Goal: Transaction & Acquisition: Purchase product/service

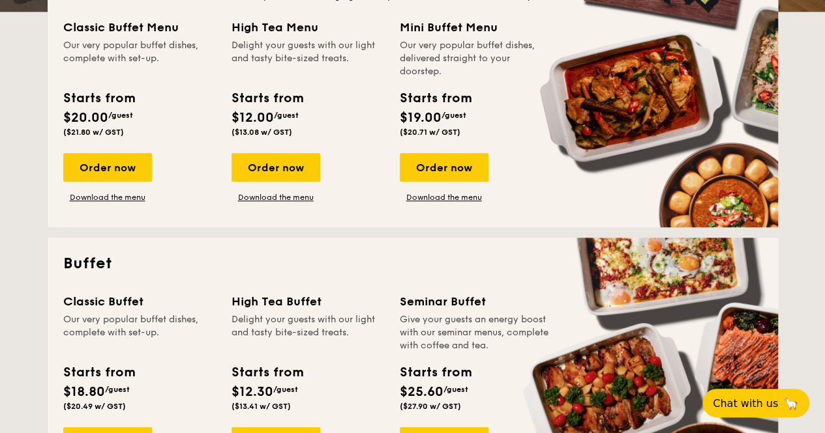
scroll to position [261, 0]
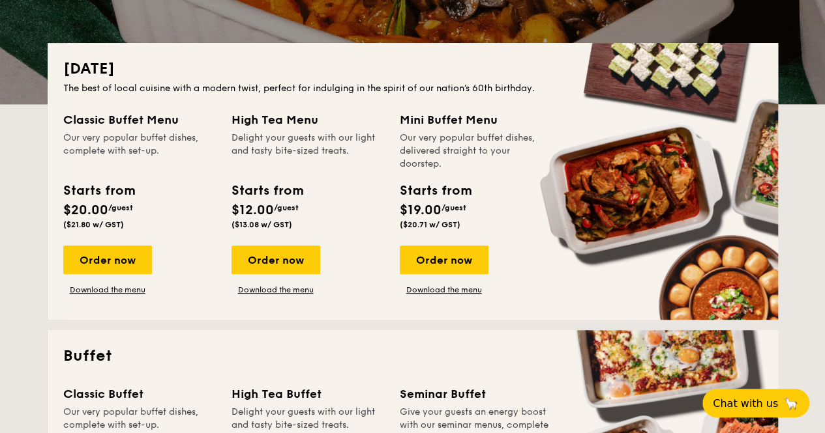
click at [127, 121] on div "Classic Buffet Menu" at bounding box center [139, 120] width 153 height 18
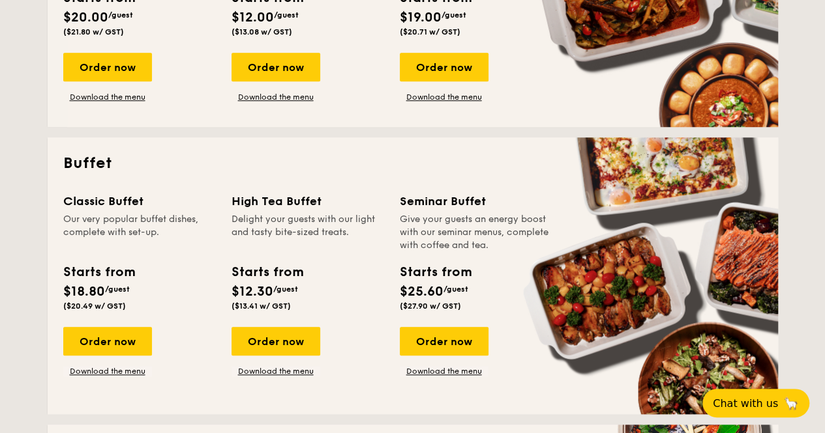
scroll to position [456, 0]
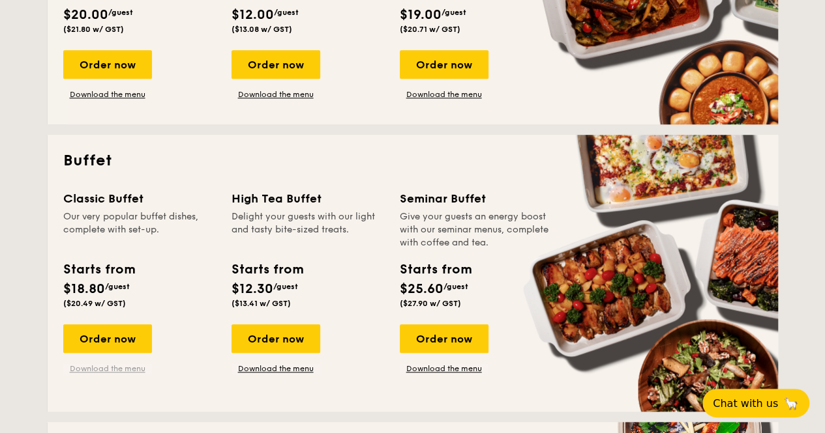
click at [119, 368] on link "Download the menu" at bounding box center [107, 369] width 89 height 10
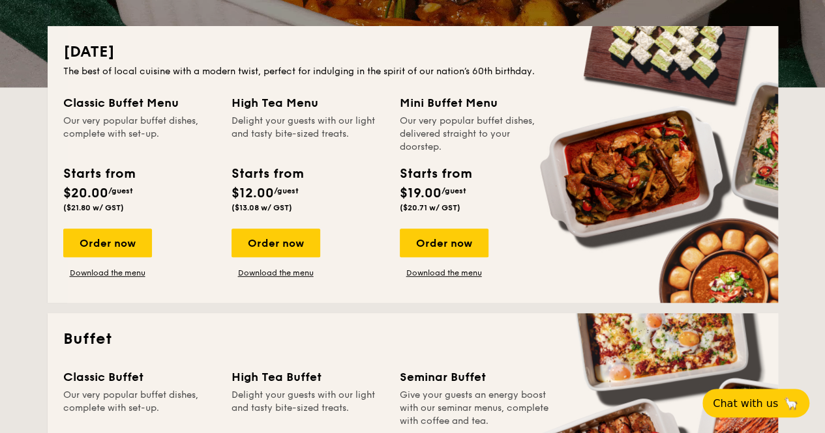
scroll to position [521, 0]
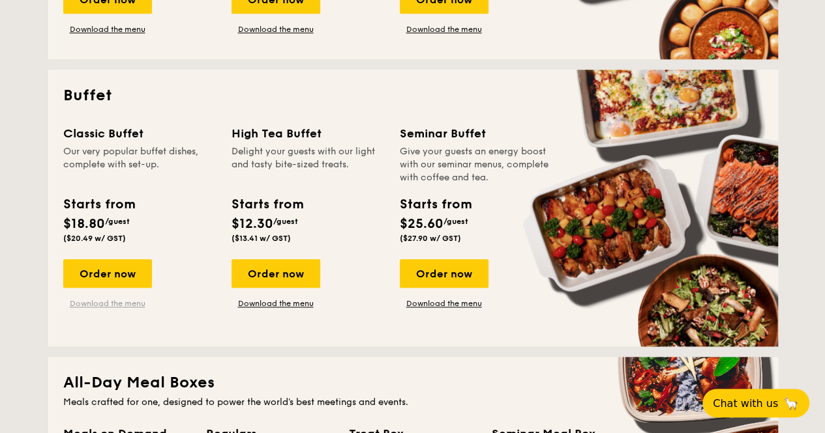
click at [116, 302] on link "Download the menu" at bounding box center [107, 304] width 89 height 10
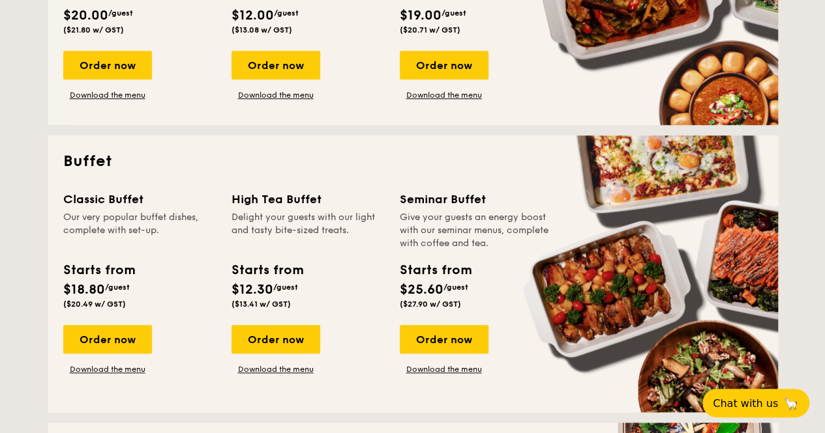
scroll to position [456, 0]
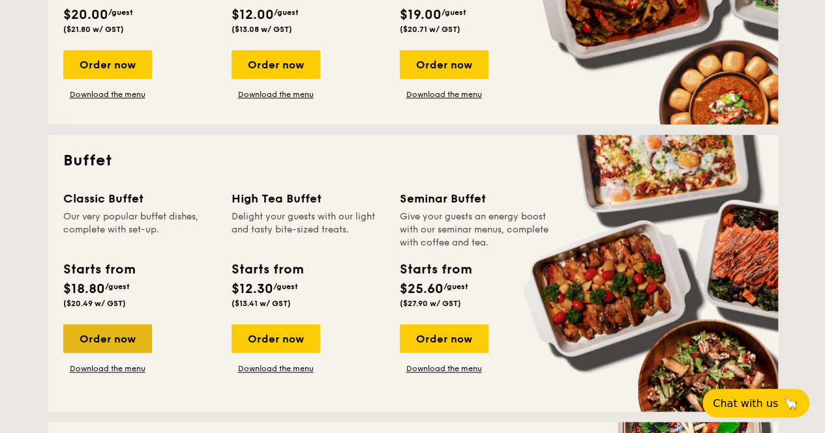
click at [114, 337] on div "Order now" at bounding box center [107, 339] width 89 height 29
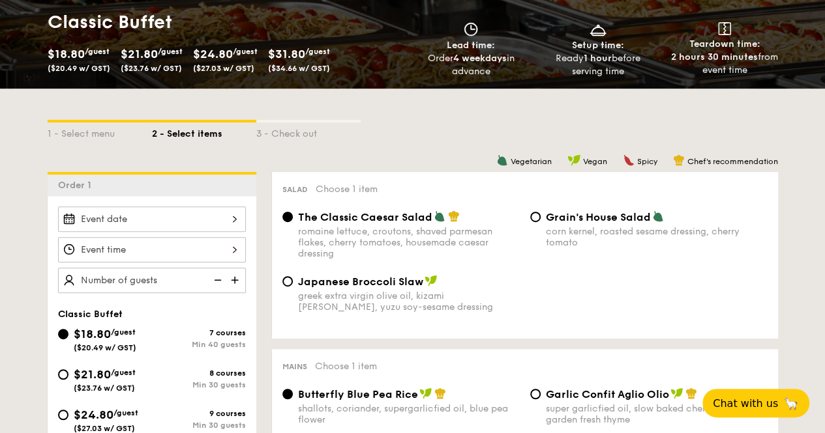
scroll to position [326, 0]
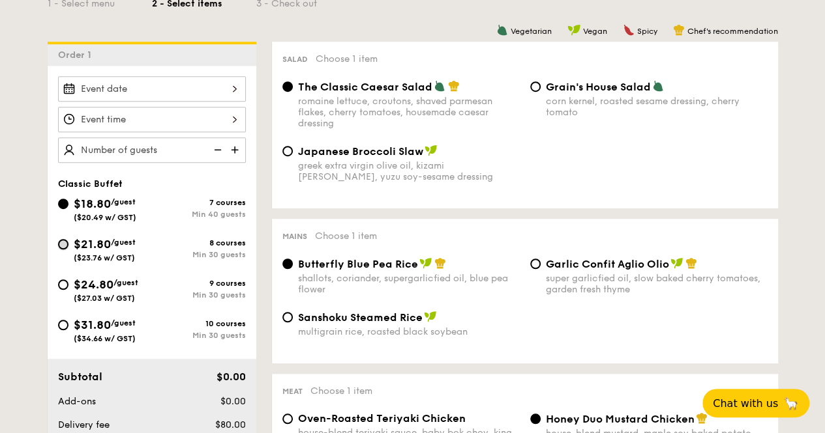
click at [59, 243] on input "$21.80 /guest ($23.76 w/ GST) 8 courses Min 30 guests" at bounding box center [63, 244] width 10 height 10
radio input "true"
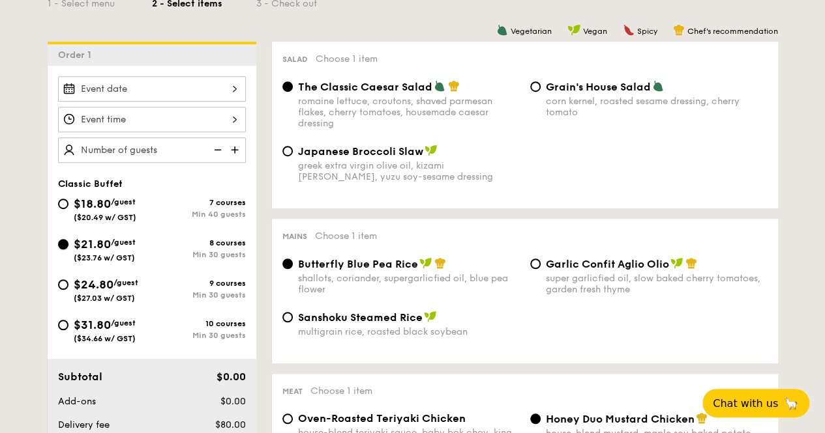
radio input "true"
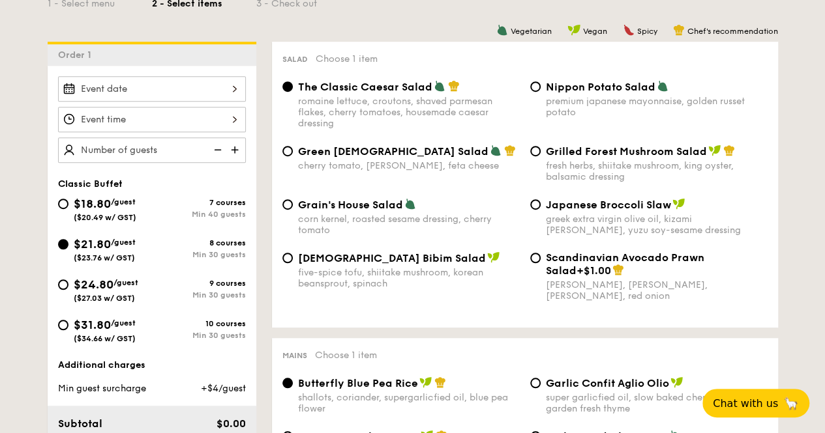
click at [68, 199] on div "$18.80 /guest ($20.49 w/ GST)" at bounding box center [105, 208] width 94 height 27
click at [68, 199] on input "$18.80 /guest ($20.49 w/ GST) 7 courses Min 40 guests" at bounding box center [63, 204] width 10 height 10
radio input "true"
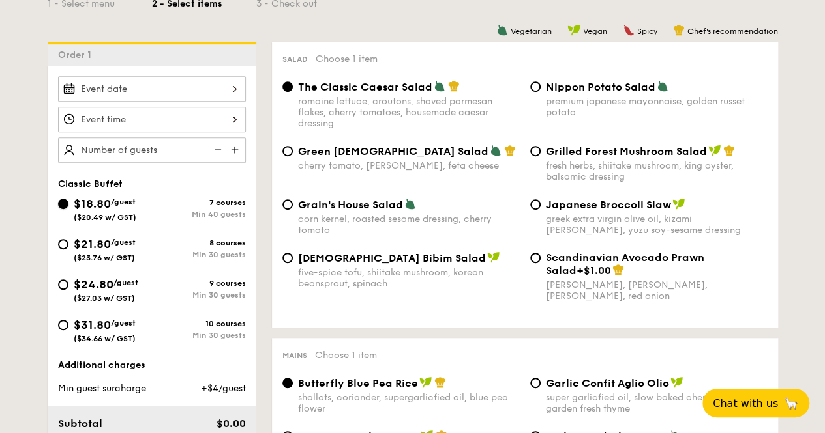
radio input "true"
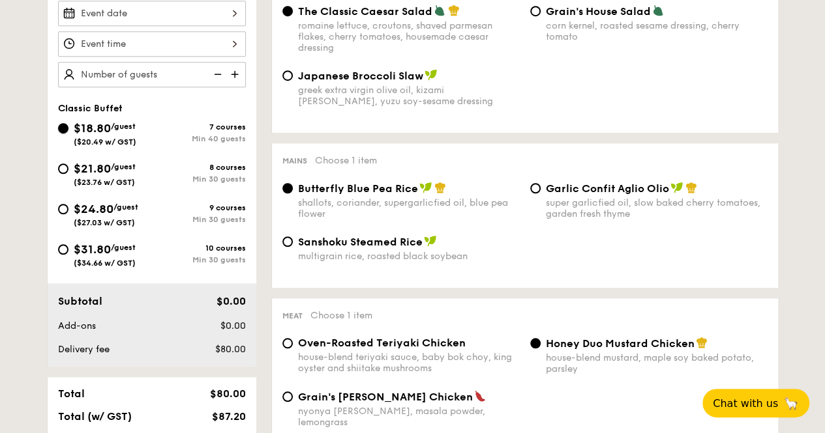
scroll to position [261, 0]
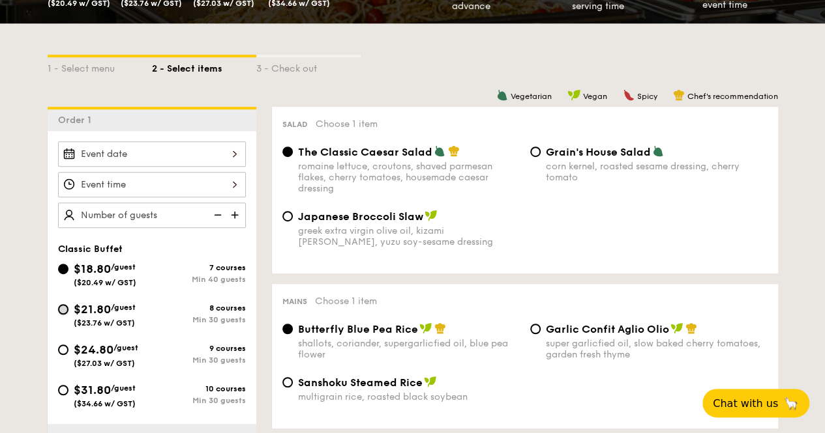
click at [67, 310] on input "$21.80 /guest ($23.76 w/ GST) 8 courses Min 30 guests" at bounding box center [63, 309] width 10 height 10
radio input "true"
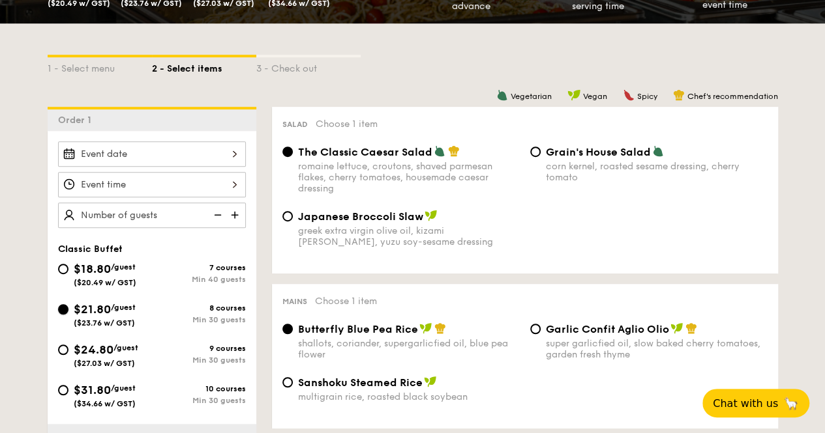
radio input "true"
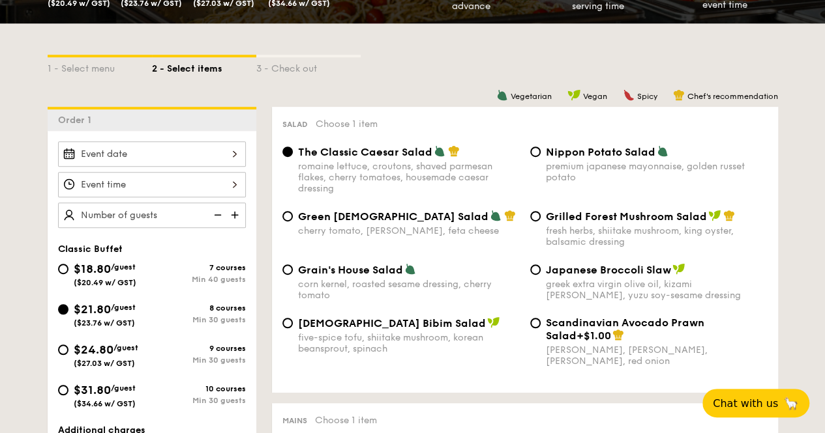
click at [68, 265] on div "$18.80 /guest ($20.49 w/ GST)" at bounding box center [105, 273] width 94 height 27
click at [68, 265] on input "$18.80 /guest ($20.49 w/ GST) 7 courses Min 40 guests" at bounding box center [63, 269] width 10 height 10
radio input "true"
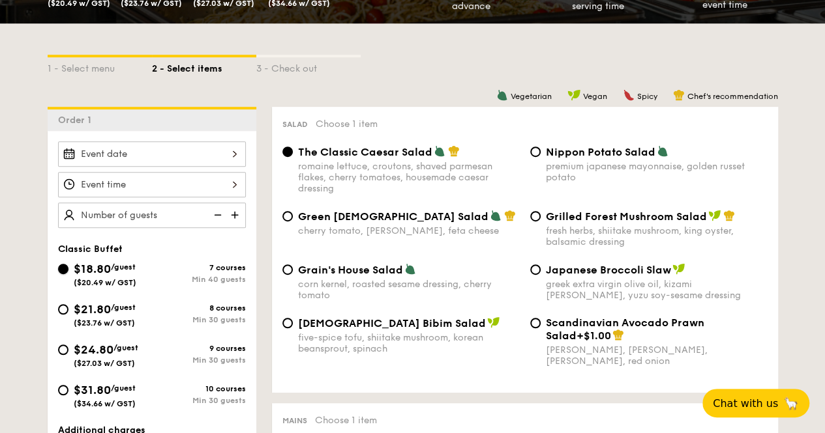
radio input "true"
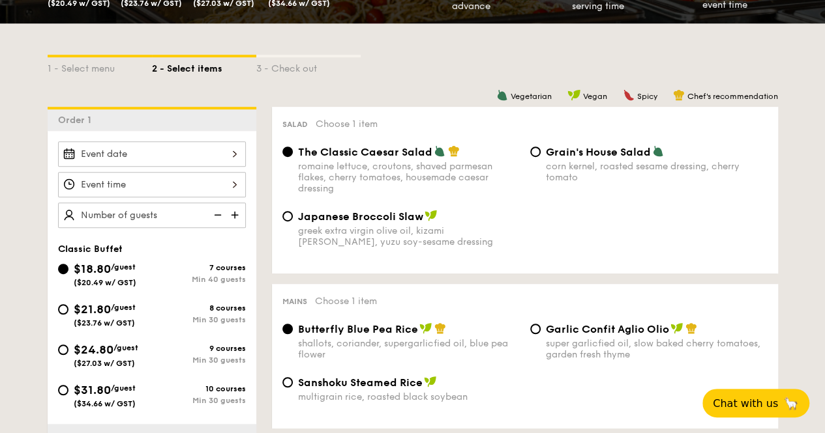
click at [72, 310] on div "$21.80 /guest ($23.76 w/ GST)" at bounding box center [105, 313] width 94 height 27
click at [68, 310] on input "$21.80 /guest ($23.76 w/ GST) 8 courses Min 30 guests" at bounding box center [63, 309] width 10 height 10
radio input "true"
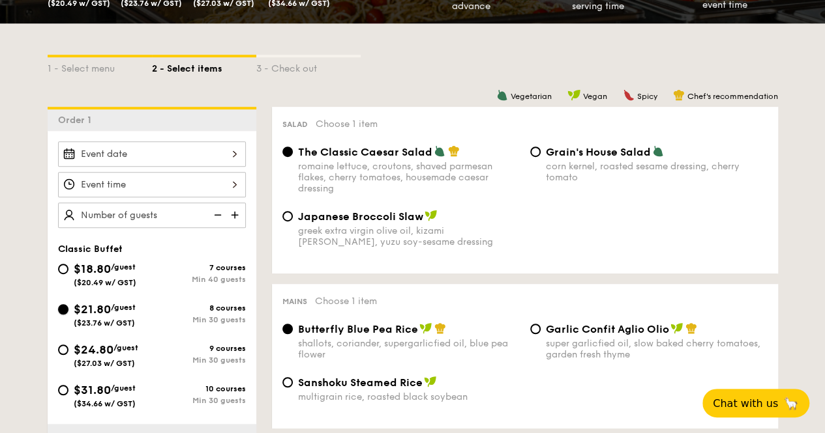
radio input "true"
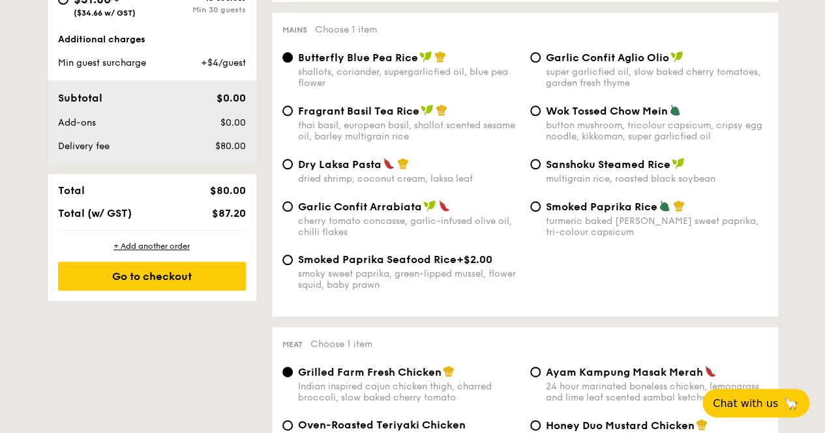
scroll to position [587, 0]
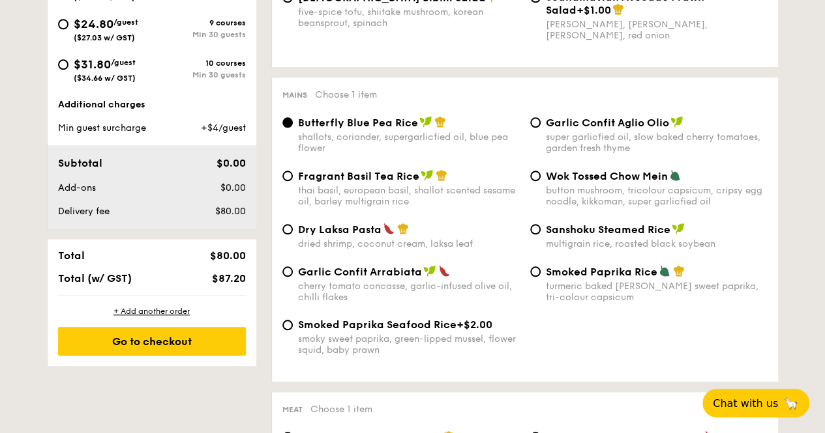
click at [332, 121] on span "Butterfly Blue Pea Rice" at bounding box center [358, 123] width 120 height 12
click at [293, 121] on input "Butterfly Blue Pea Rice shallots, coriander, supergarlicfied oil, blue pea flow…" at bounding box center [287, 122] width 10 height 10
click at [346, 134] on div "Butterfly Blue Pea Rice shallots, coriander, supergarlicfied oil, blue pea flow…" at bounding box center [409, 135] width 222 height 38
click at [293, 128] on input "Butterfly Blue Pea Rice shallots, coriander, supergarlicfied oil, blue pea flow…" at bounding box center [287, 122] width 10 height 10
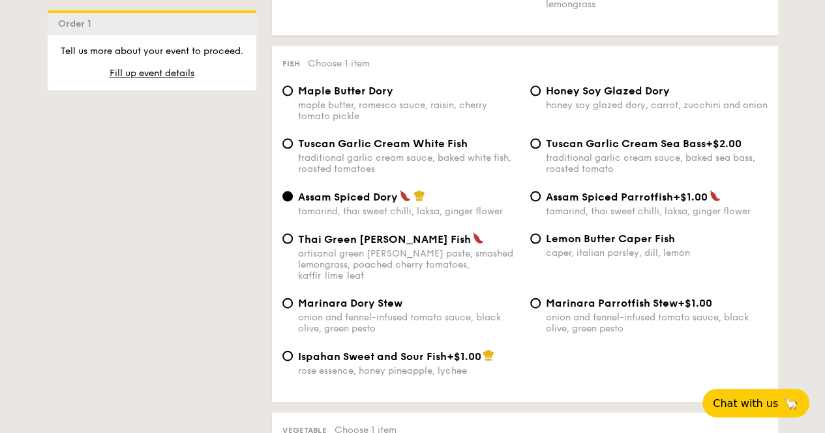
scroll to position [1271, 0]
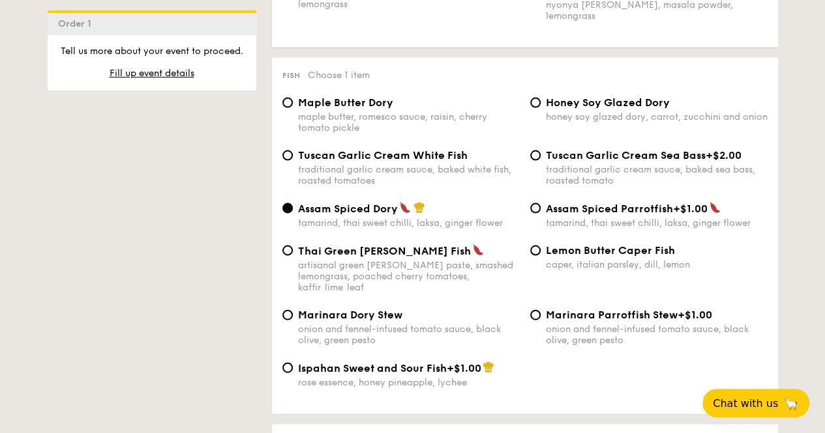
click at [598, 249] on span "Lemon Butter Caper Fish" at bounding box center [610, 250] width 129 height 12
click at [540, 249] on input "Lemon Butter Caper Fish caper, italian parsley, dill, lemon" at bounding box center [535, 251] width 10 height 10
radio input "true"
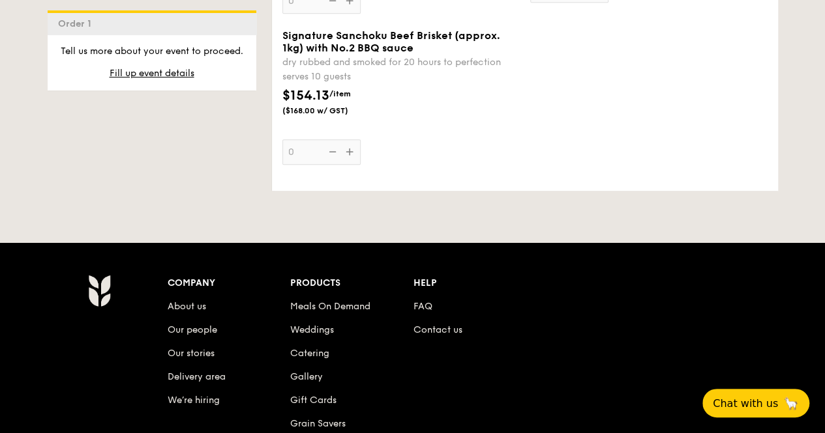
scroll to position [3096, 0]
